Goal: Find specific page/section: Find specific page/section

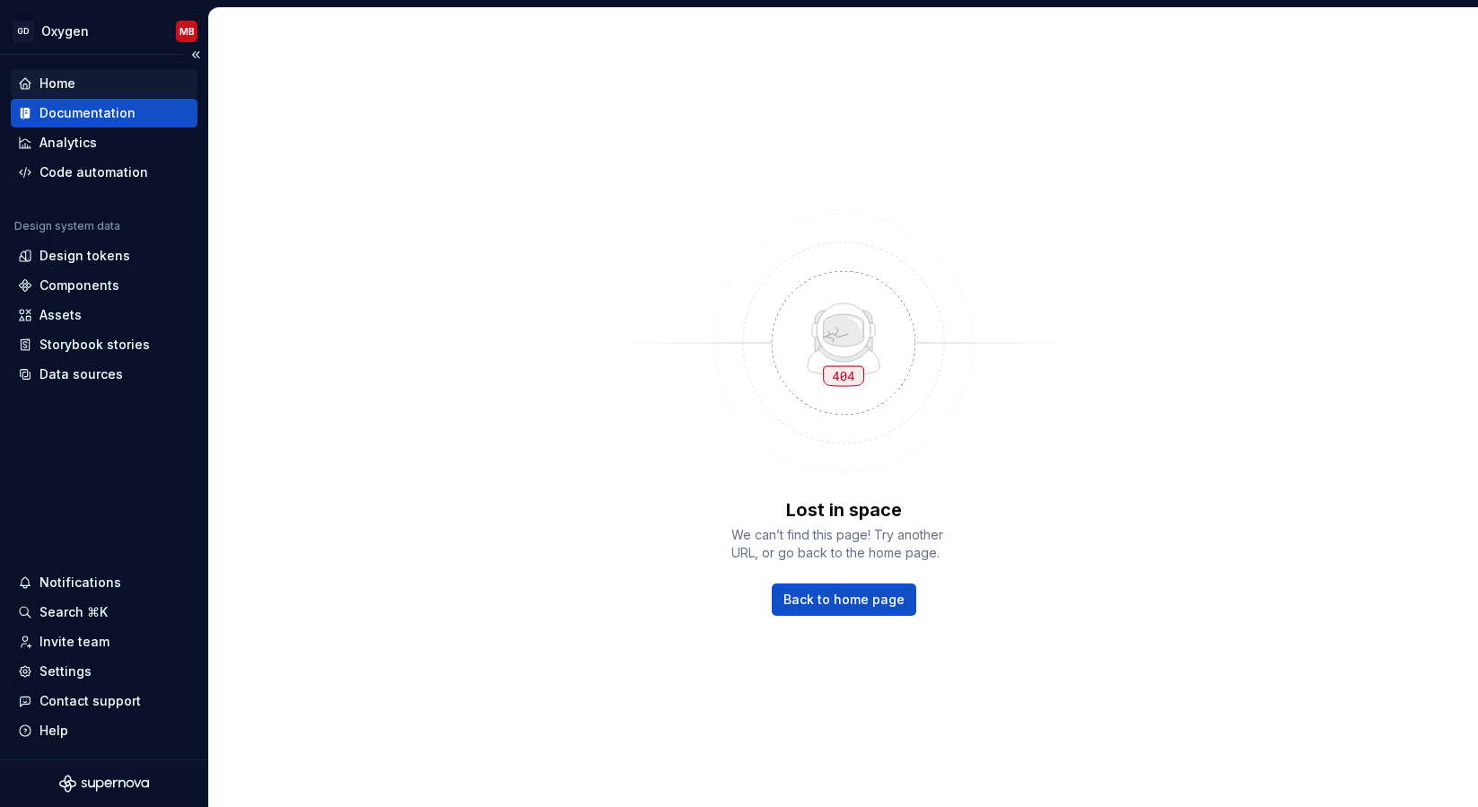
click at [69, 88] on div "Home" at bounding box center [57, 84] width 36 height 18
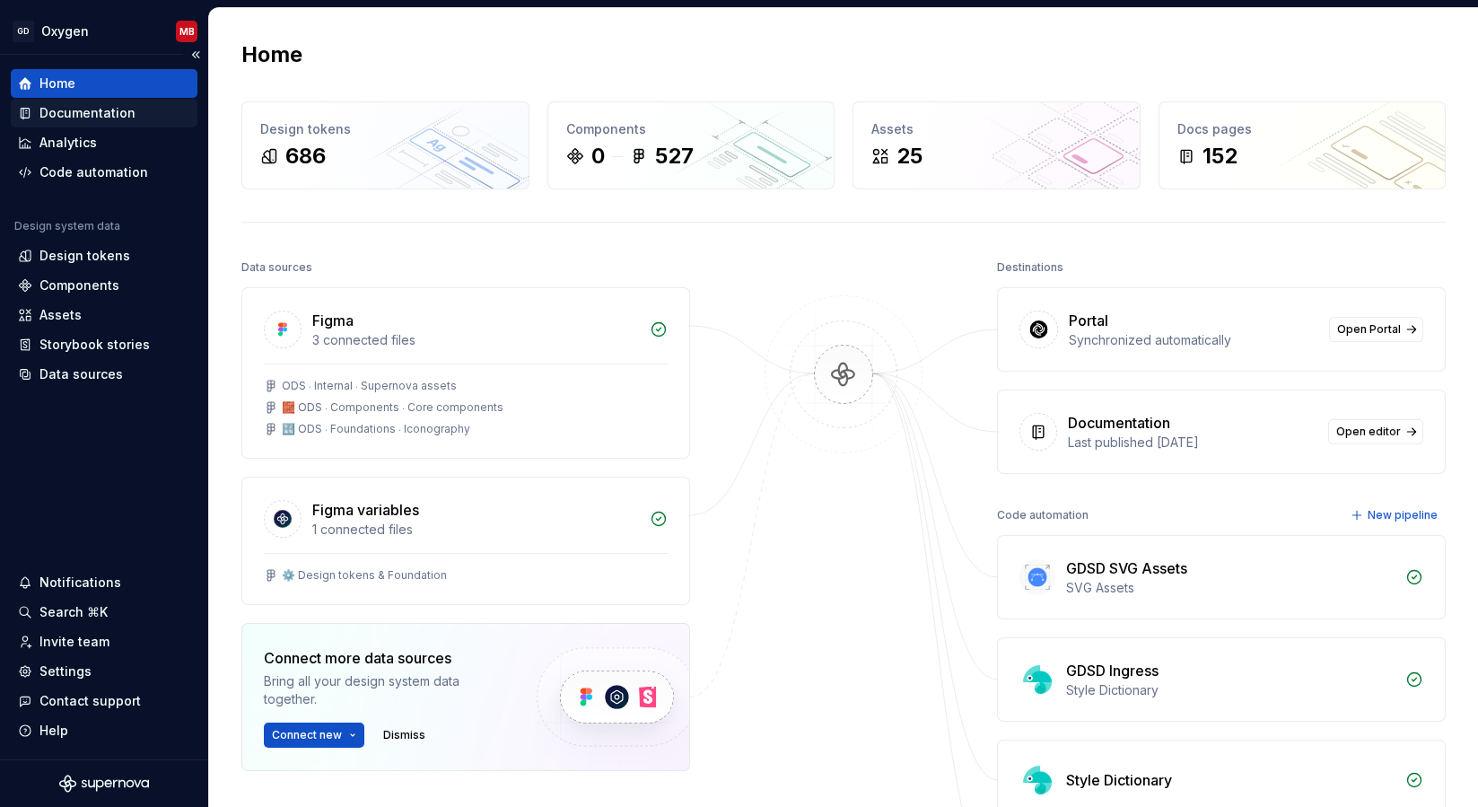
click at [88, 108] on div "Documentation" at bounding box center [87, 113] width 96 height 18
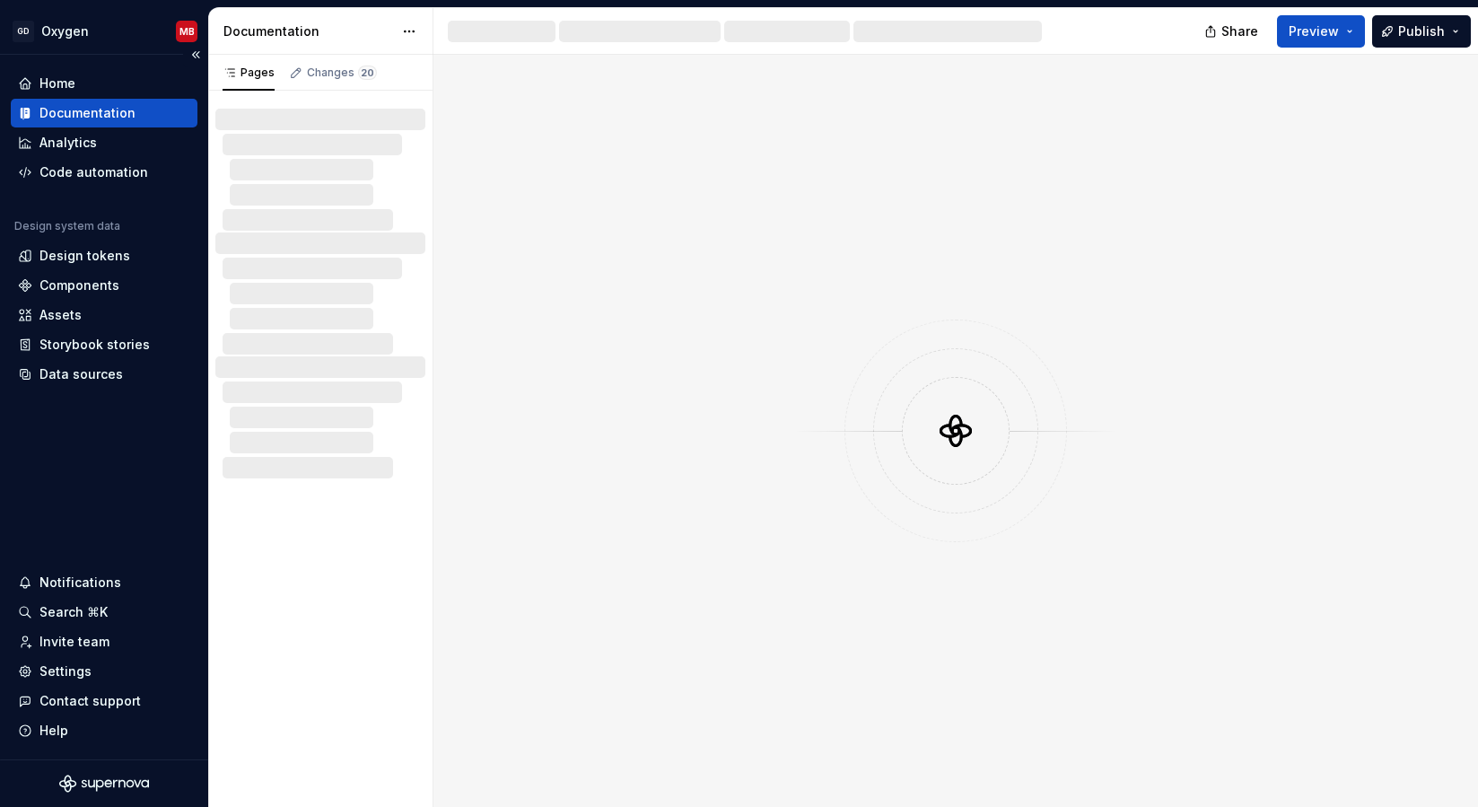
type textarea "*"
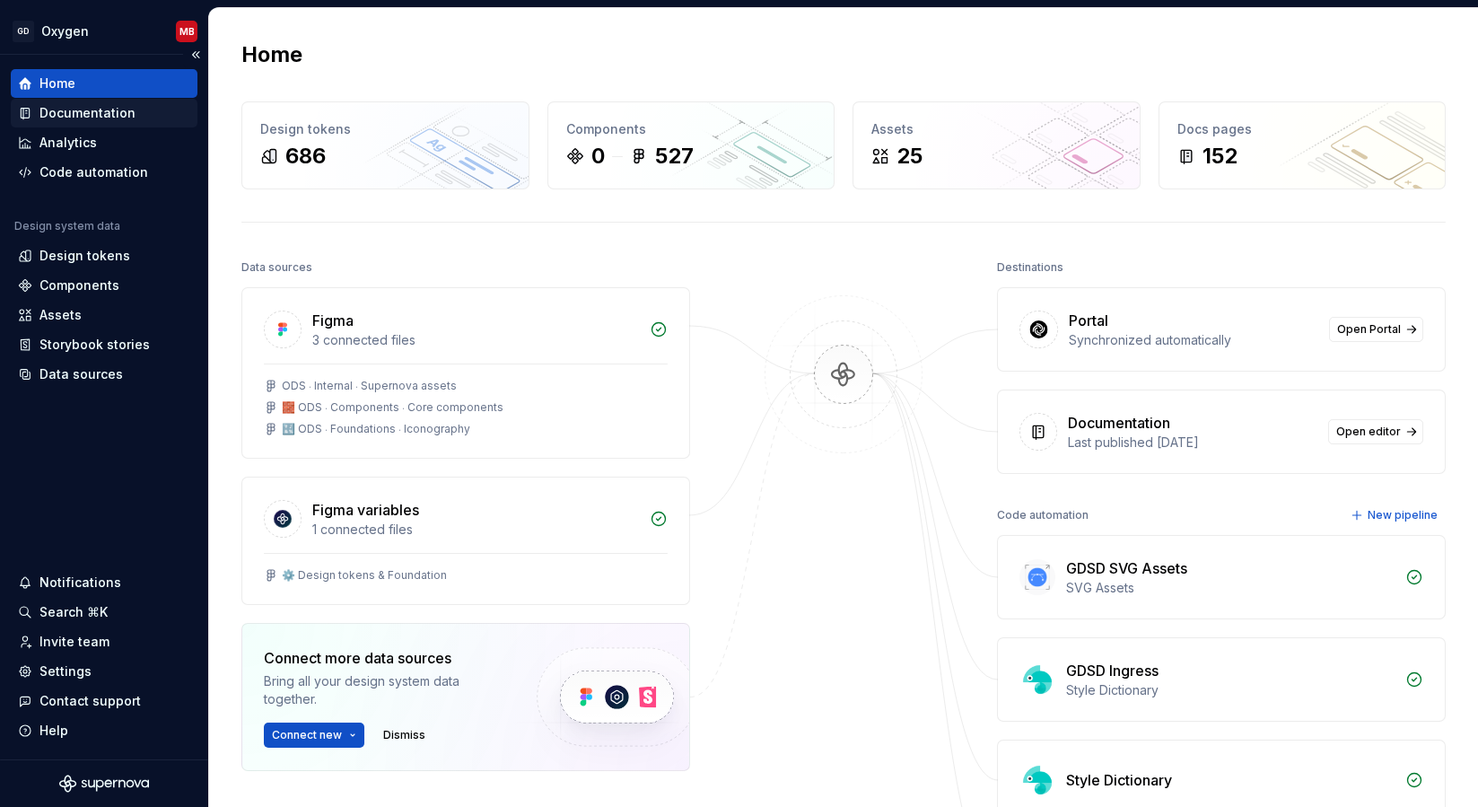
click at [93, 114] on div "Documentation" at bounding box center [87, 113] width 96 height 18
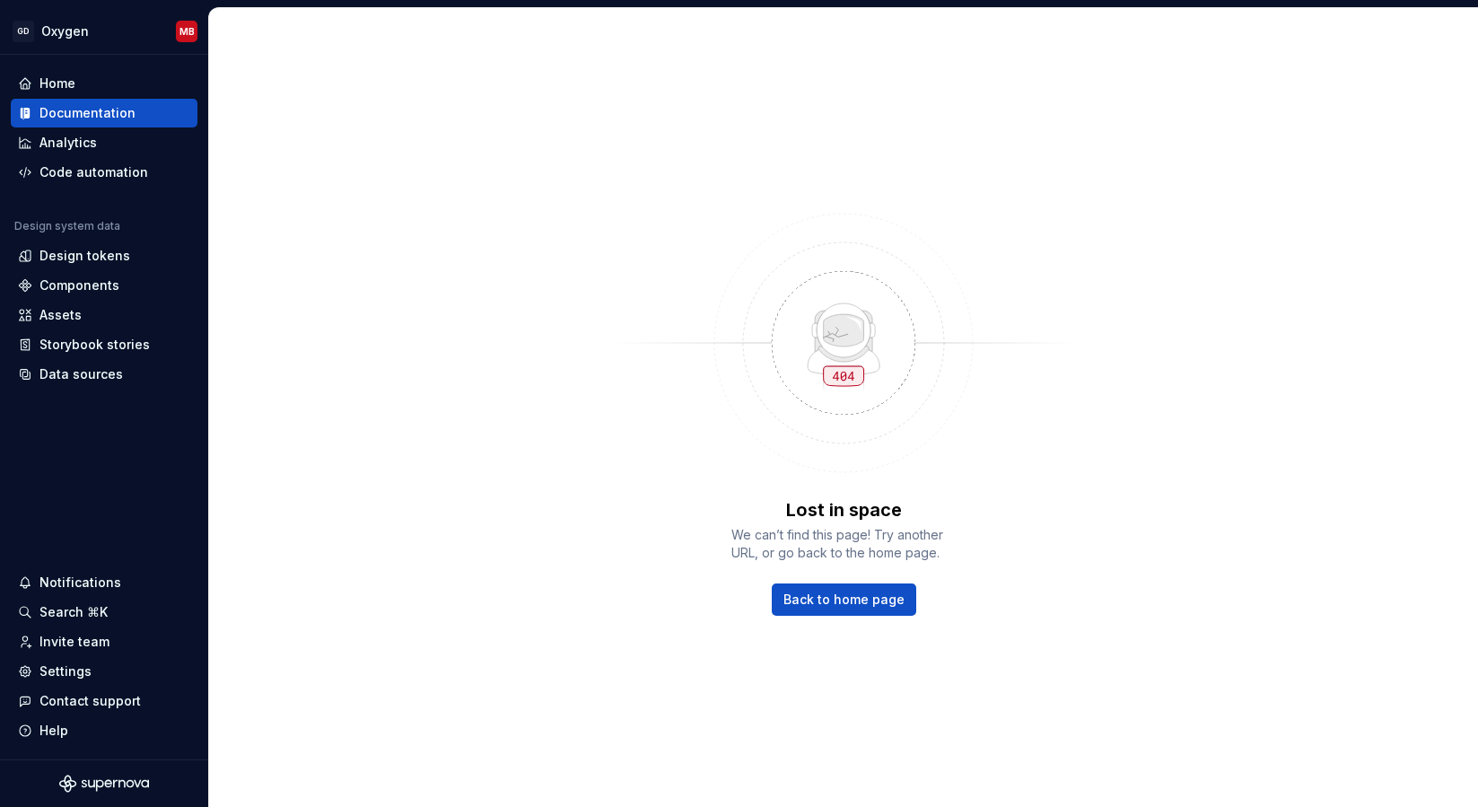
click at [1271, 389] on div "Lost in space We can’t find this page! Try another URL, or go back to the home …" at bounding box center [843, 407] width 1269 height 799
